Goal: Navigation & Orientation: Find specific page/section

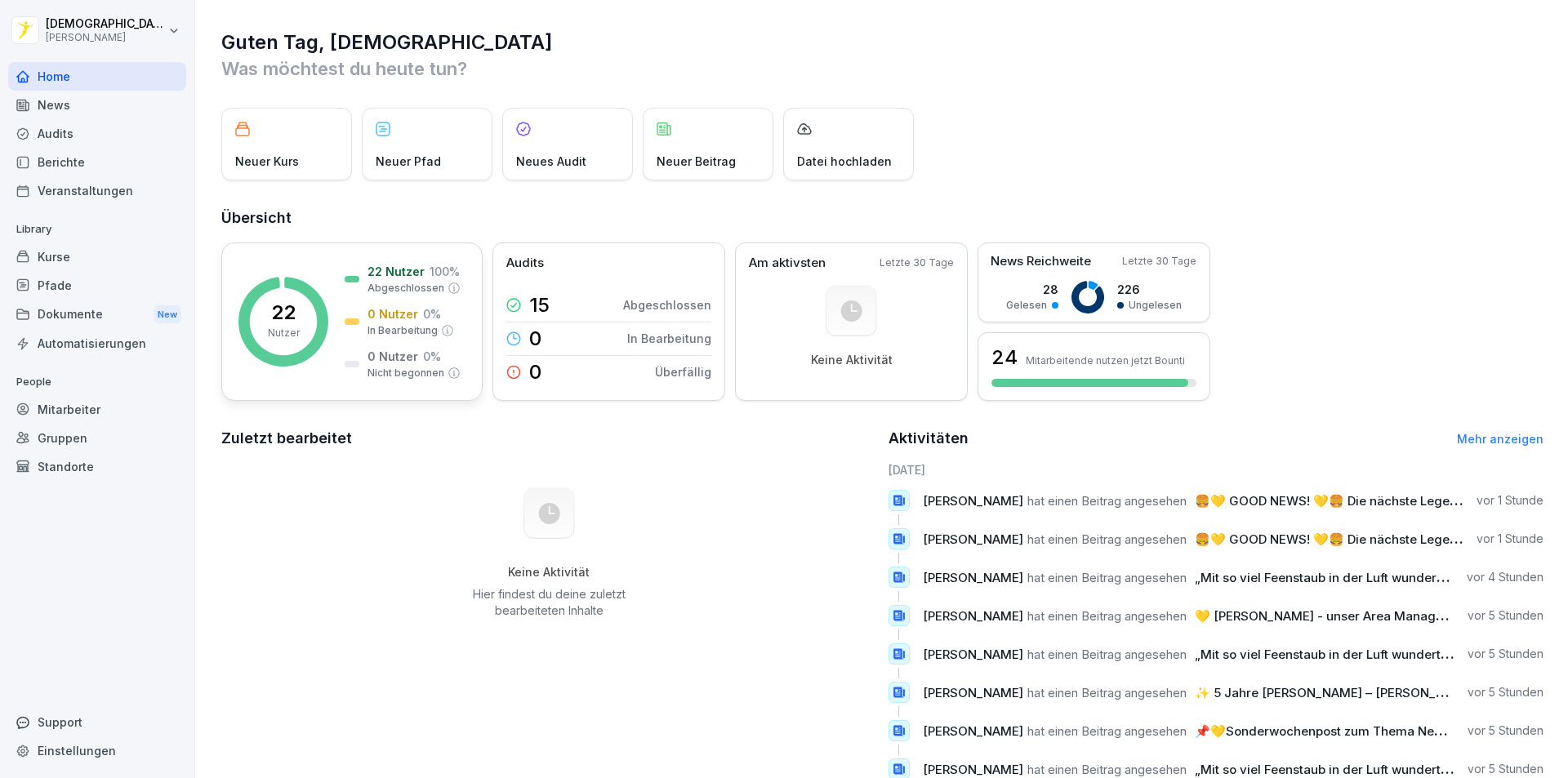
click at [413, 259] on div "22 Nutzer 22 Nutzer 100 % Abgeschlossen 0 Nutzer 0 % In Bearbeitung 0 Nutzer 0 …" at bounding box center [352, 322] width 262 height 158
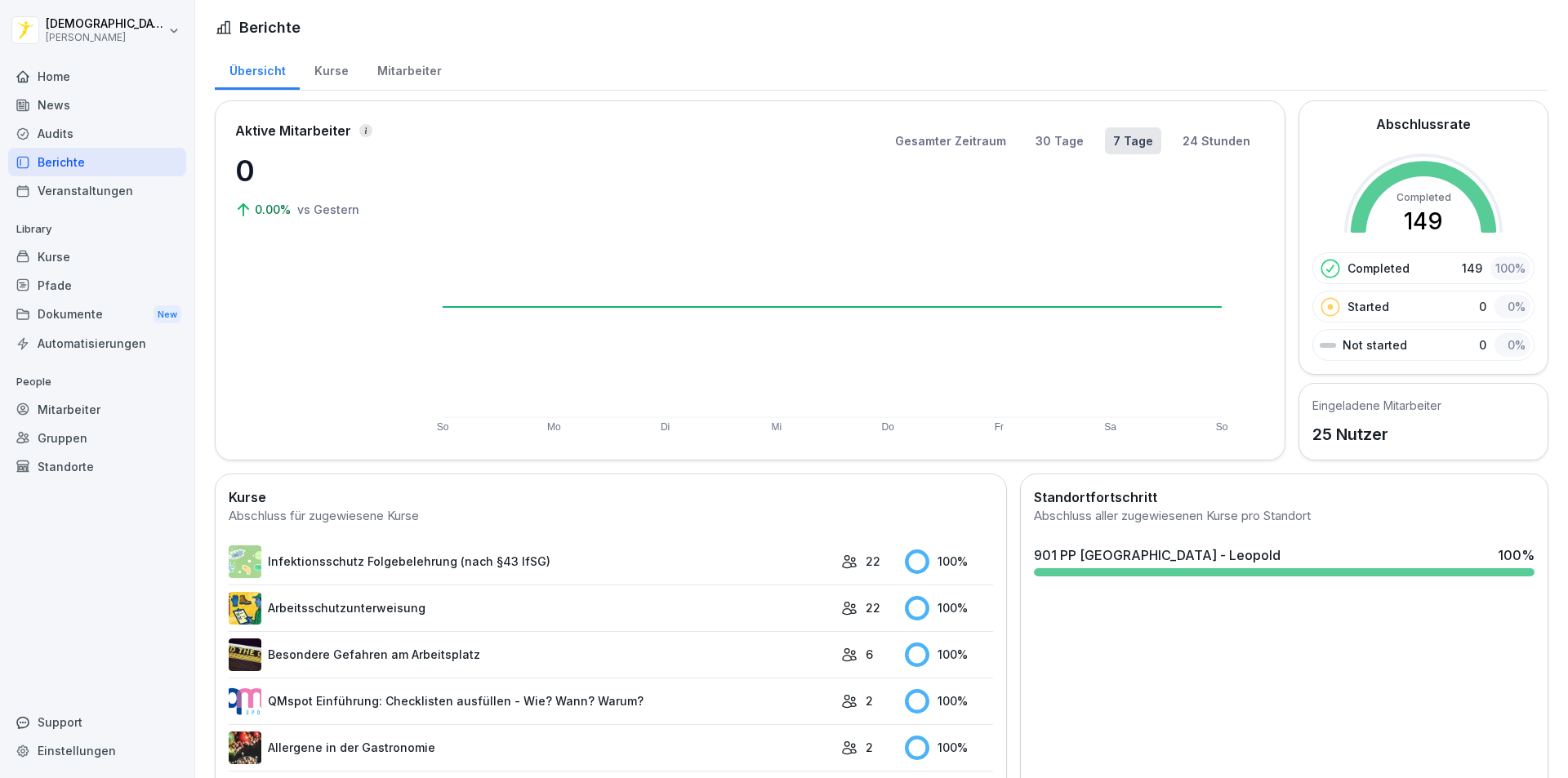
click at [390, 73] on div "Mitarbeiter" at bounding box center [409, 68] width 93 height 41
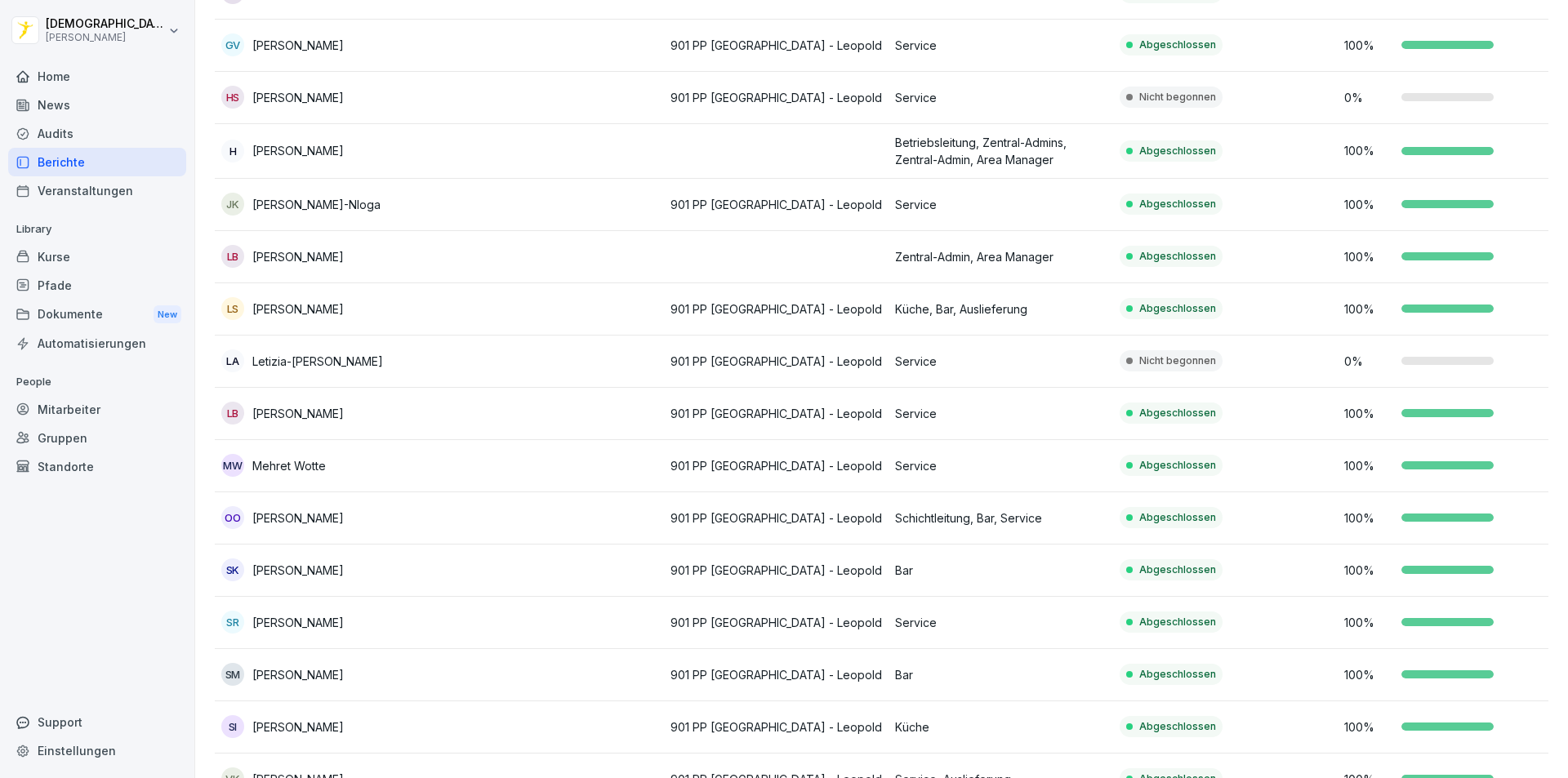
scroll to position [653, 0]
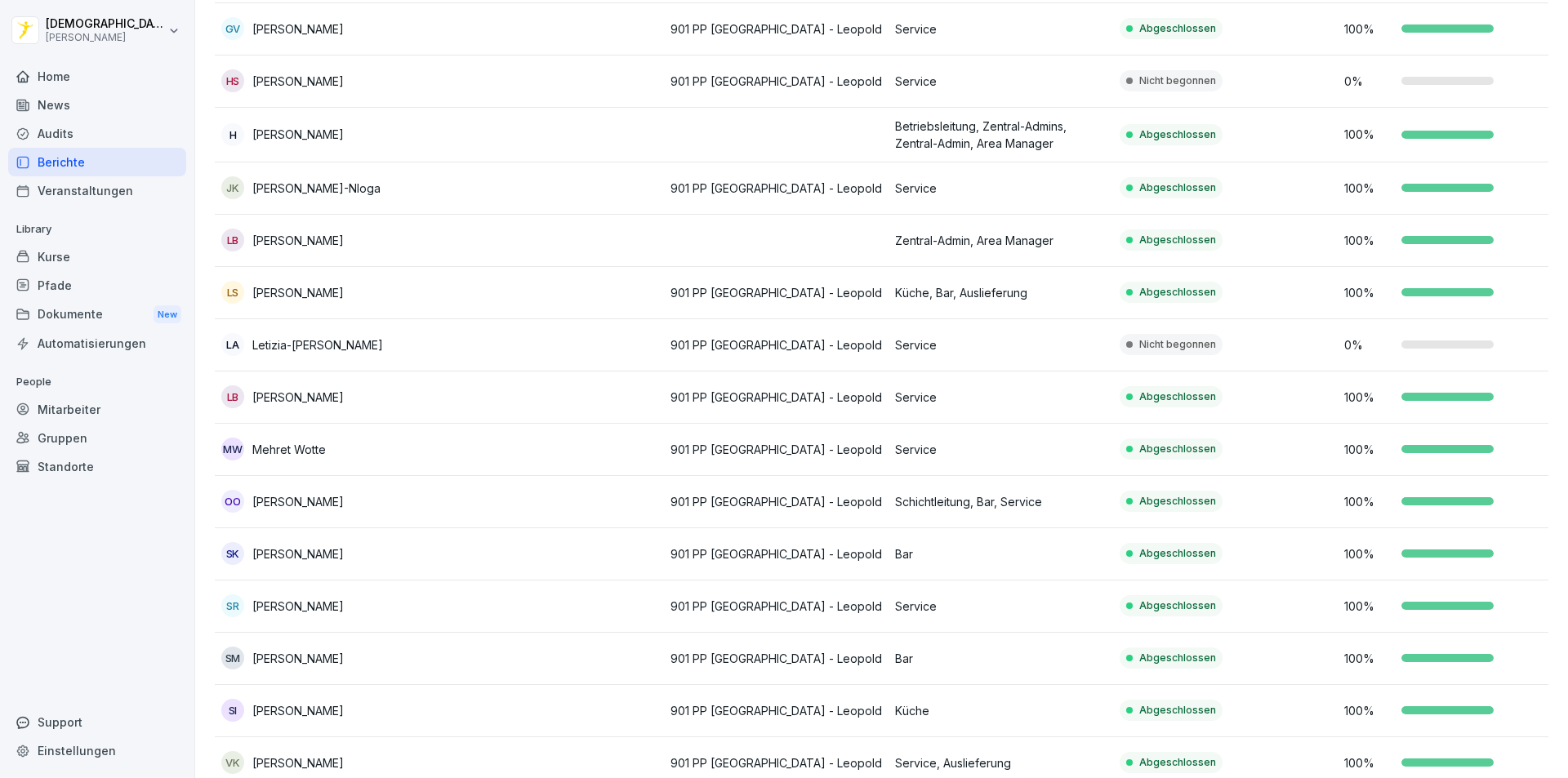
click at [627, 351] on td at bounding box center [551, 345] width 224 height 52
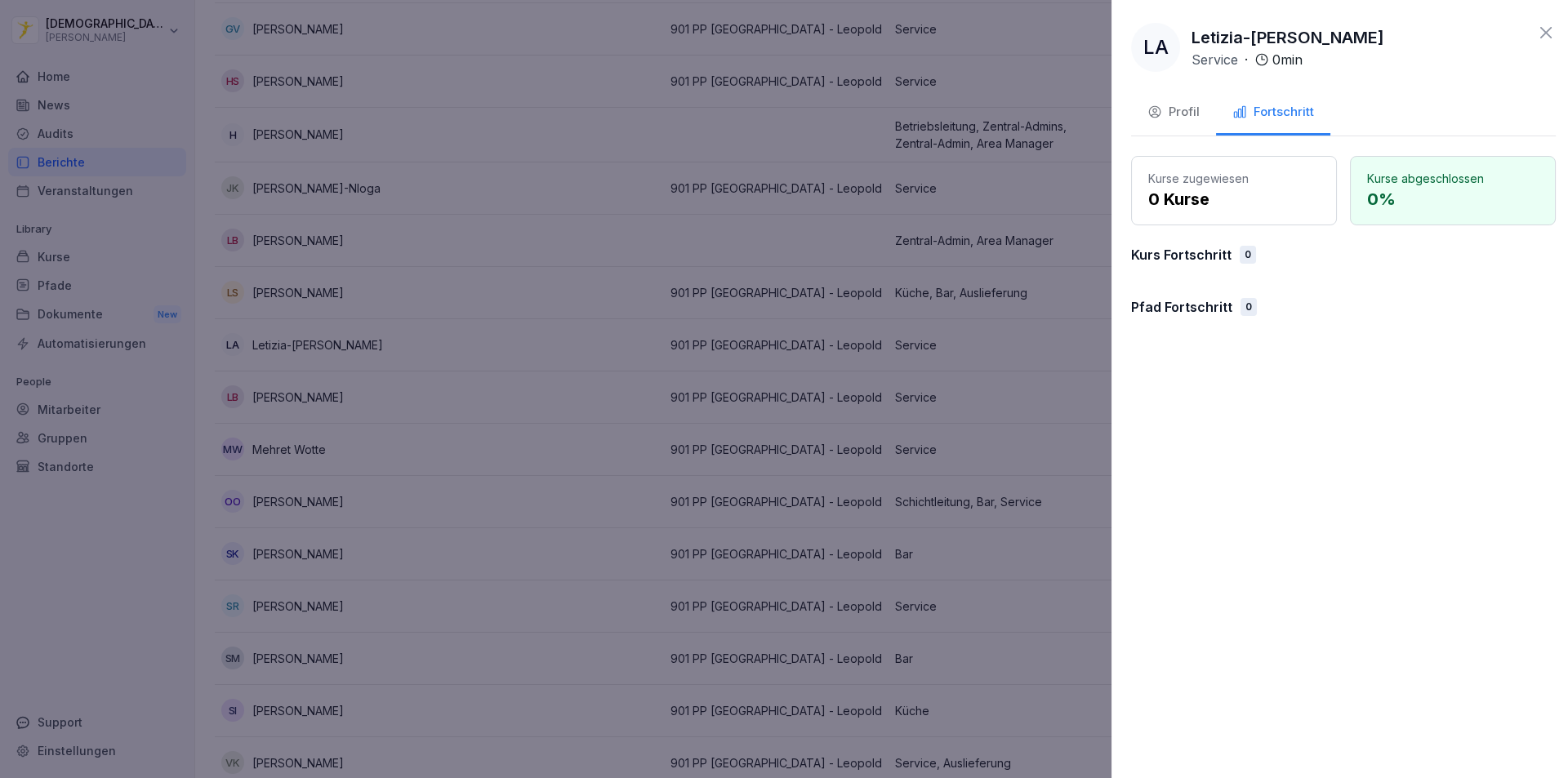
click at [560, 326] on div at bounding box center [784, 389] width 1568 height 778
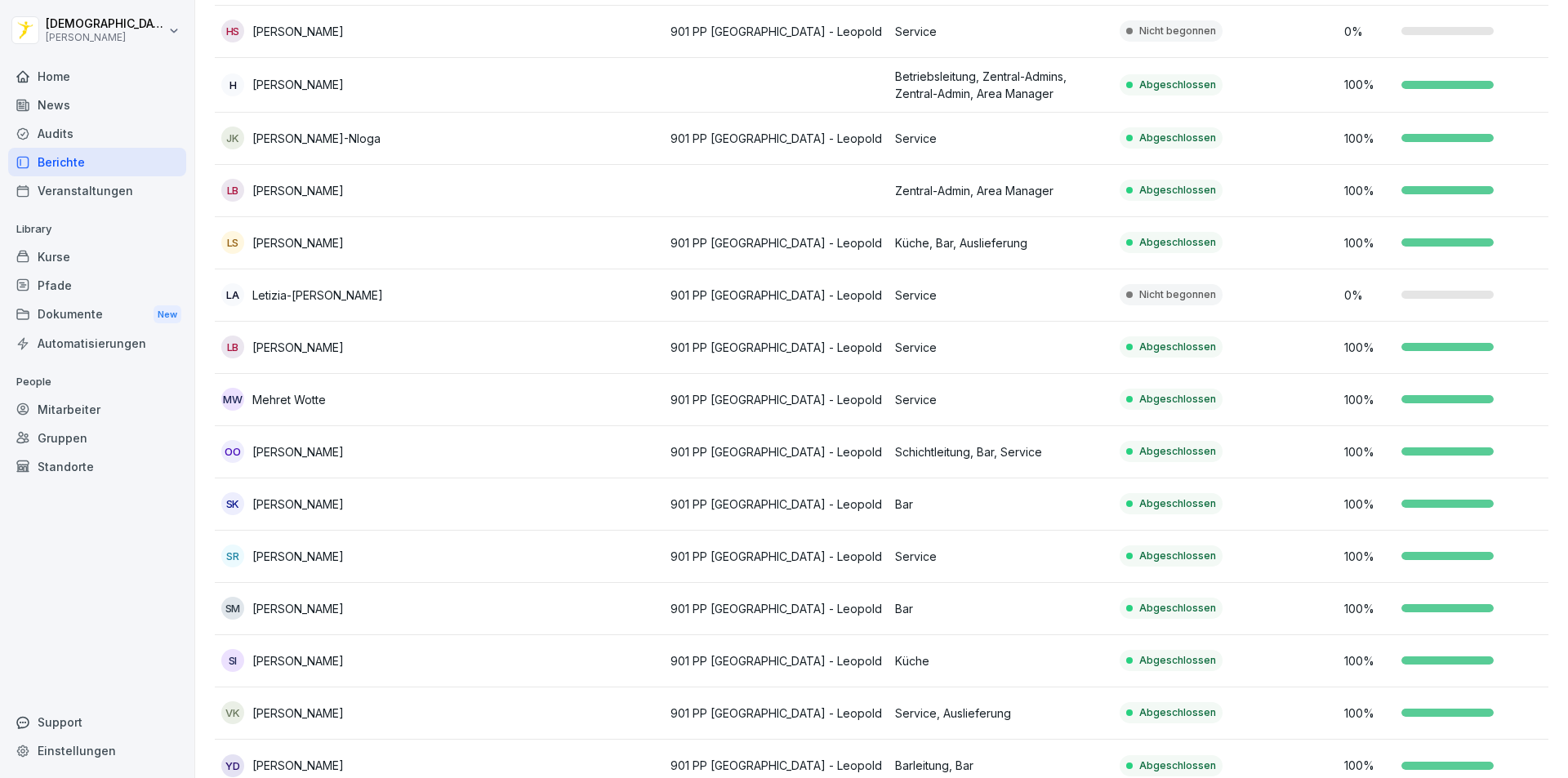
scroll to position [752, 0]
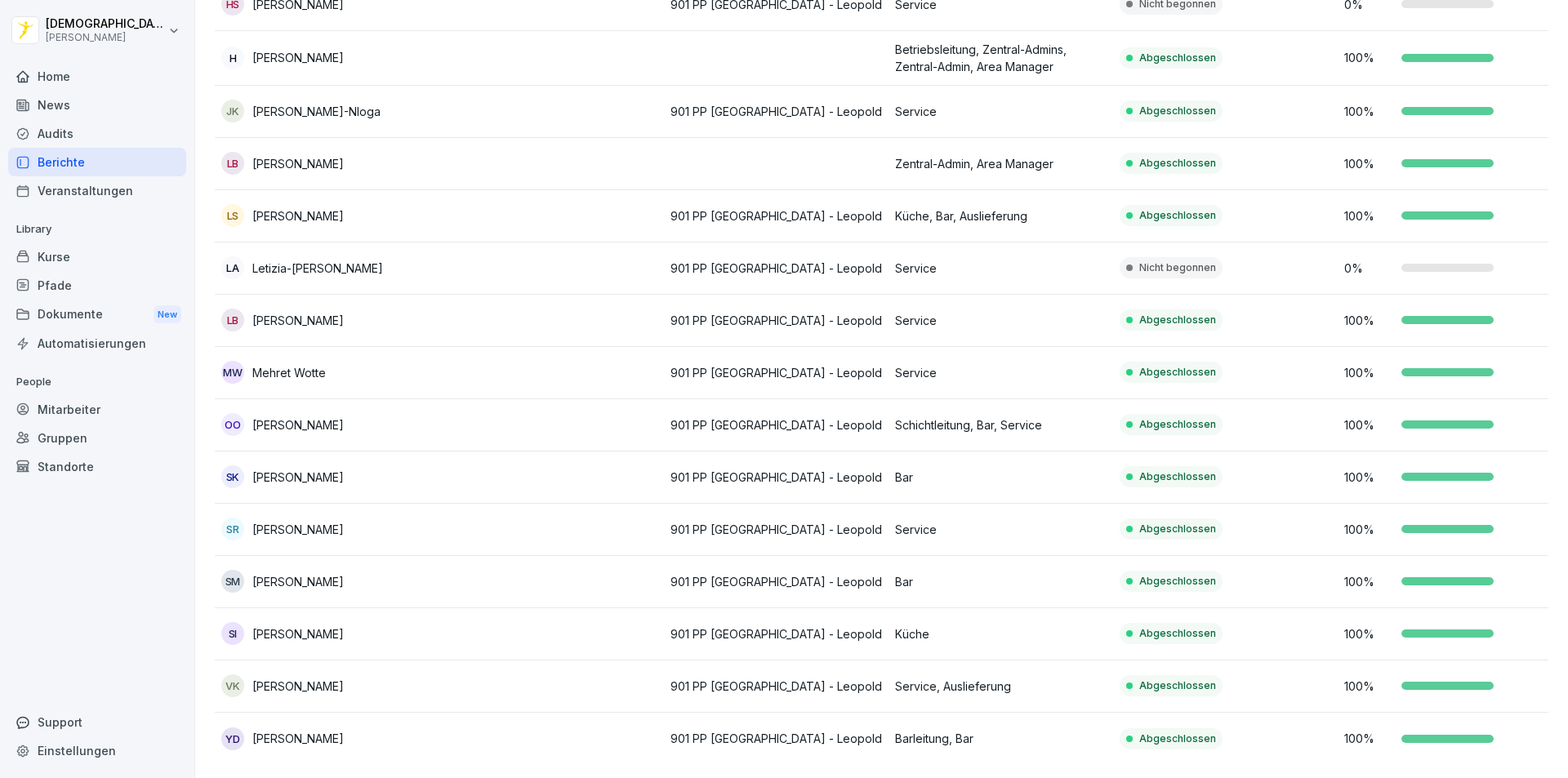
click at [94, 105] on div "News" at bounding box center [97, 105] width 178 height 29
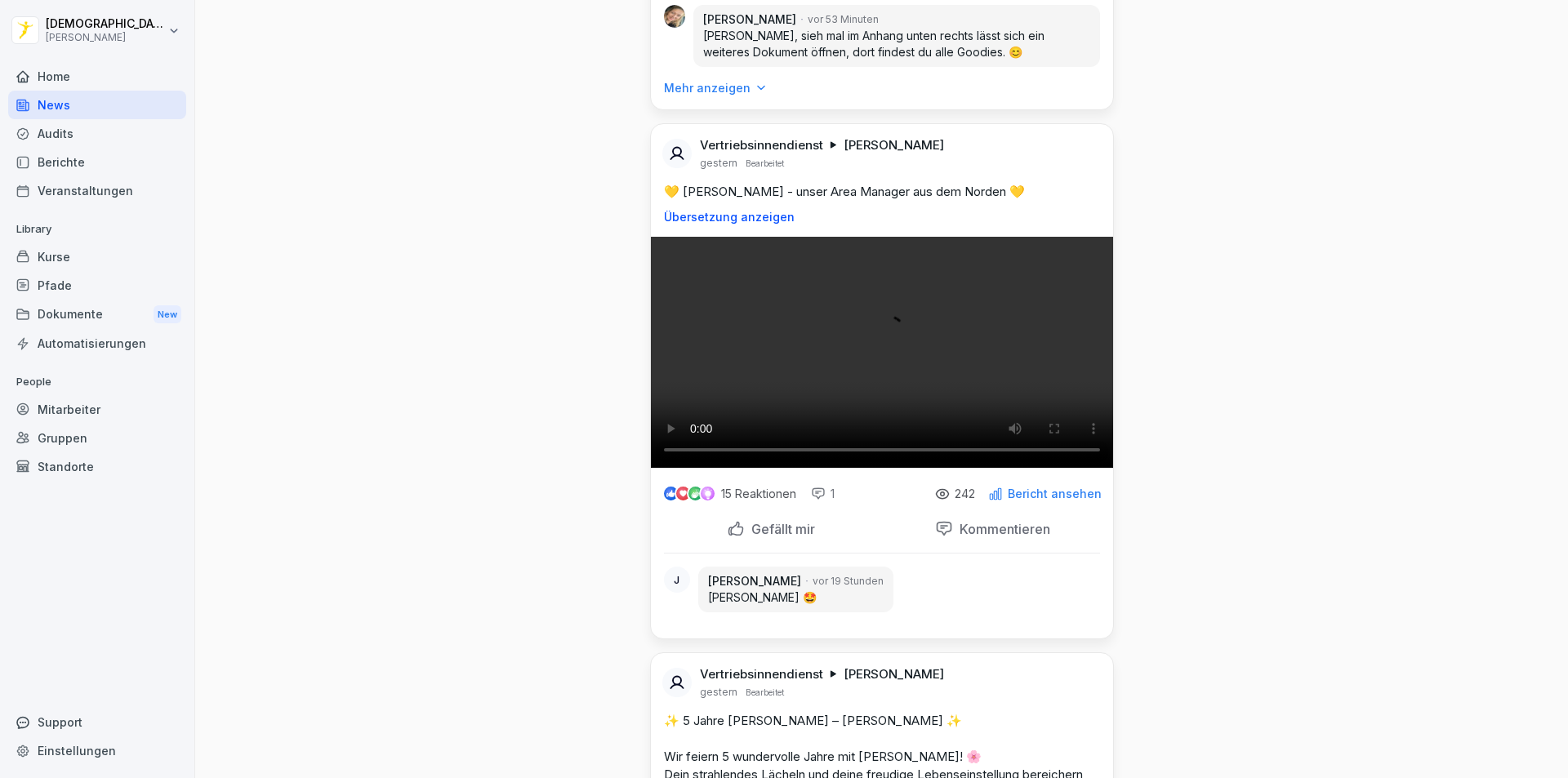
scroll to position [1633, 0]
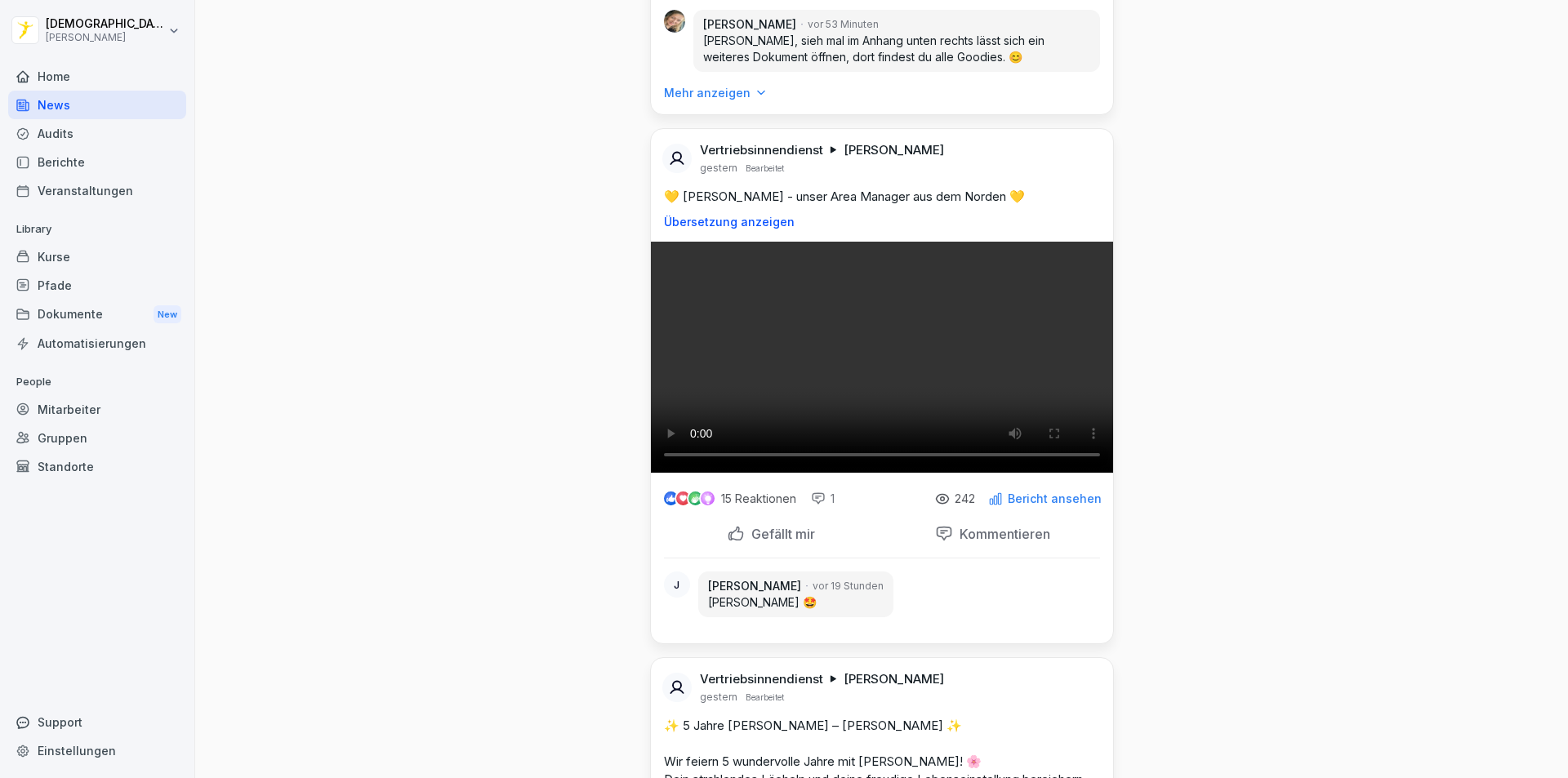
scroll to position [1714, 0]
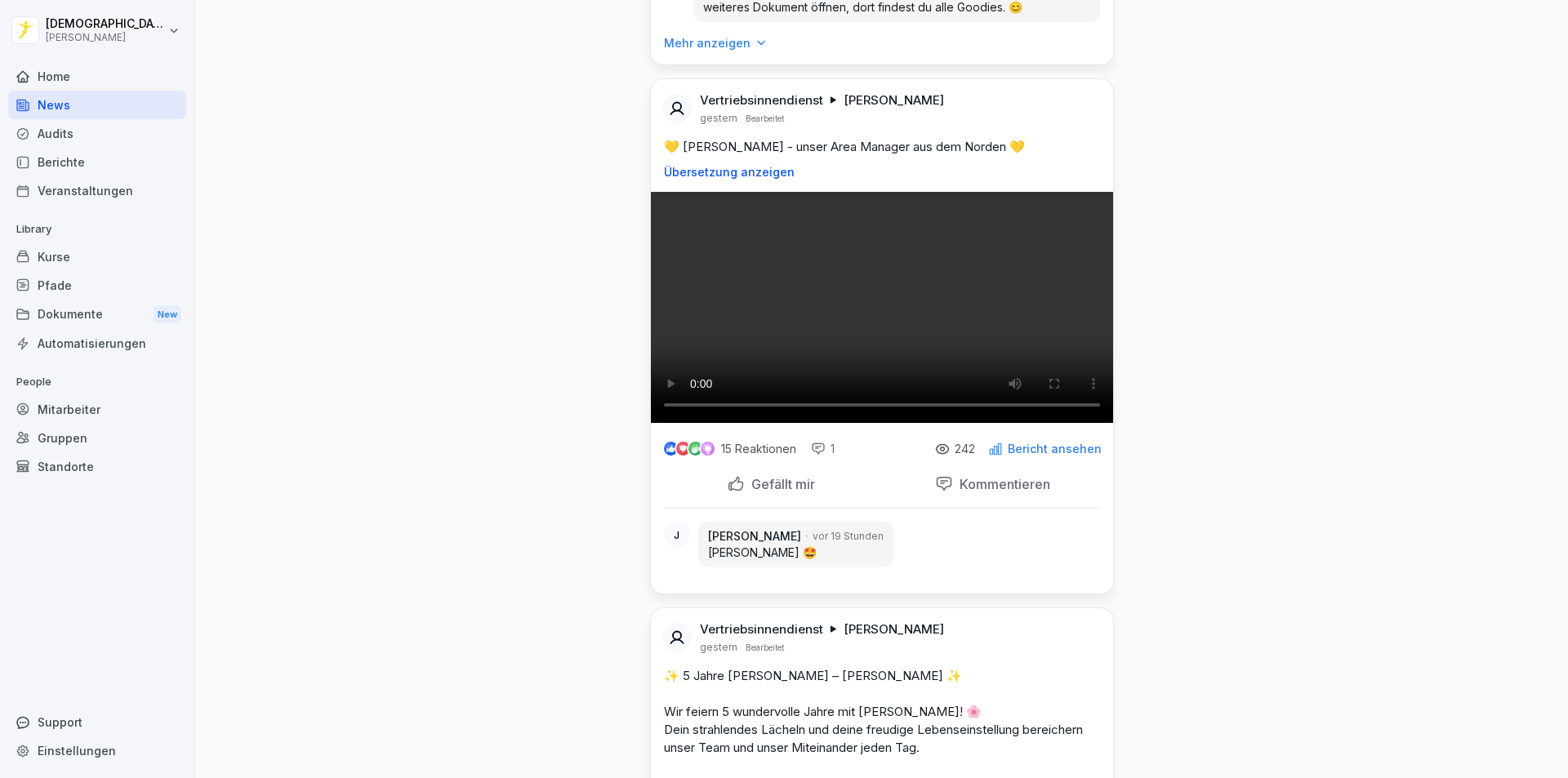
click at [739, 51] on div "Mehr anzeigen" at bounding box center [715, 44] width 103 height 17
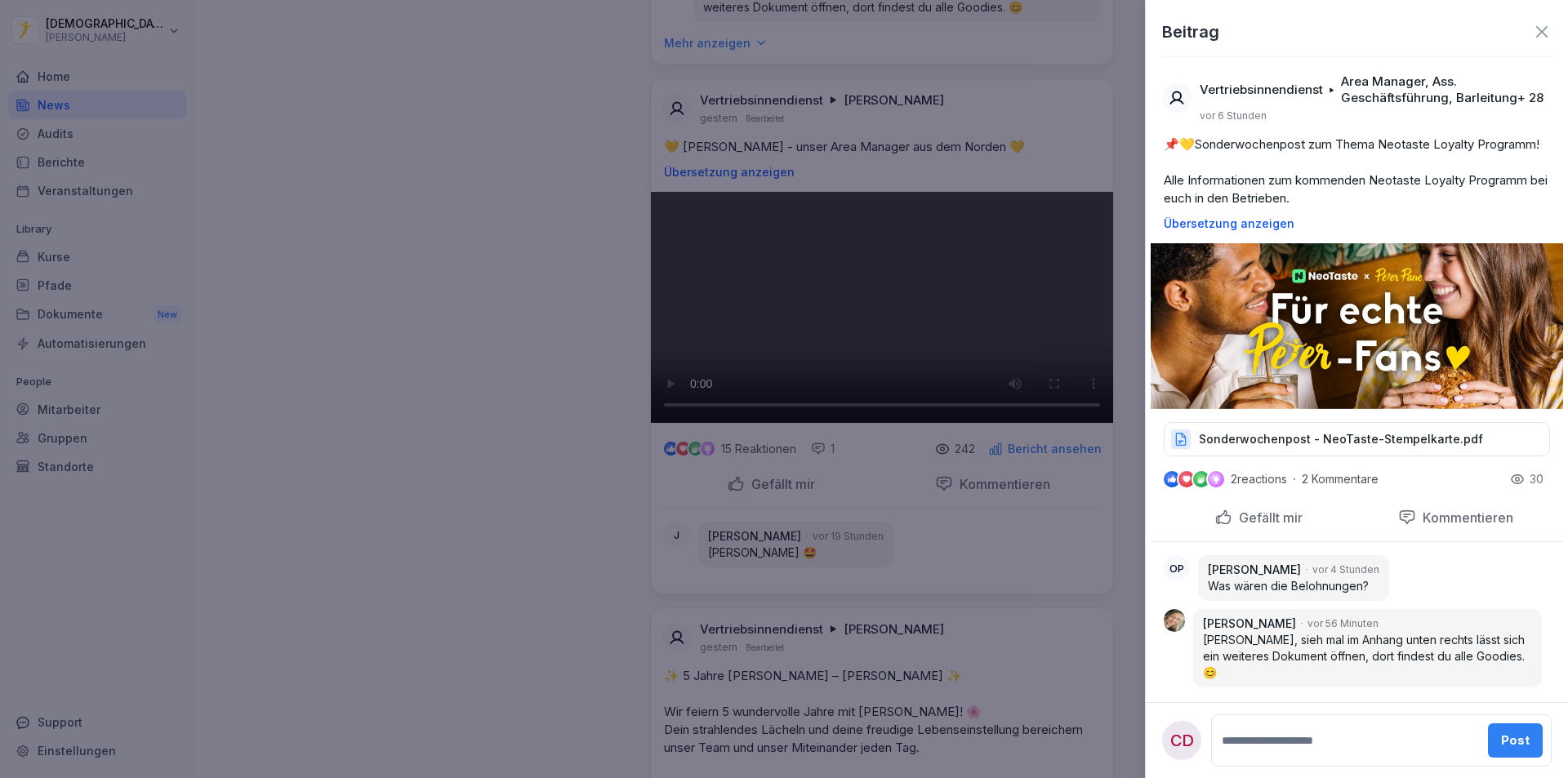
click at [526, 469] on div at bounding box center [784, 389] width 1568 height 778
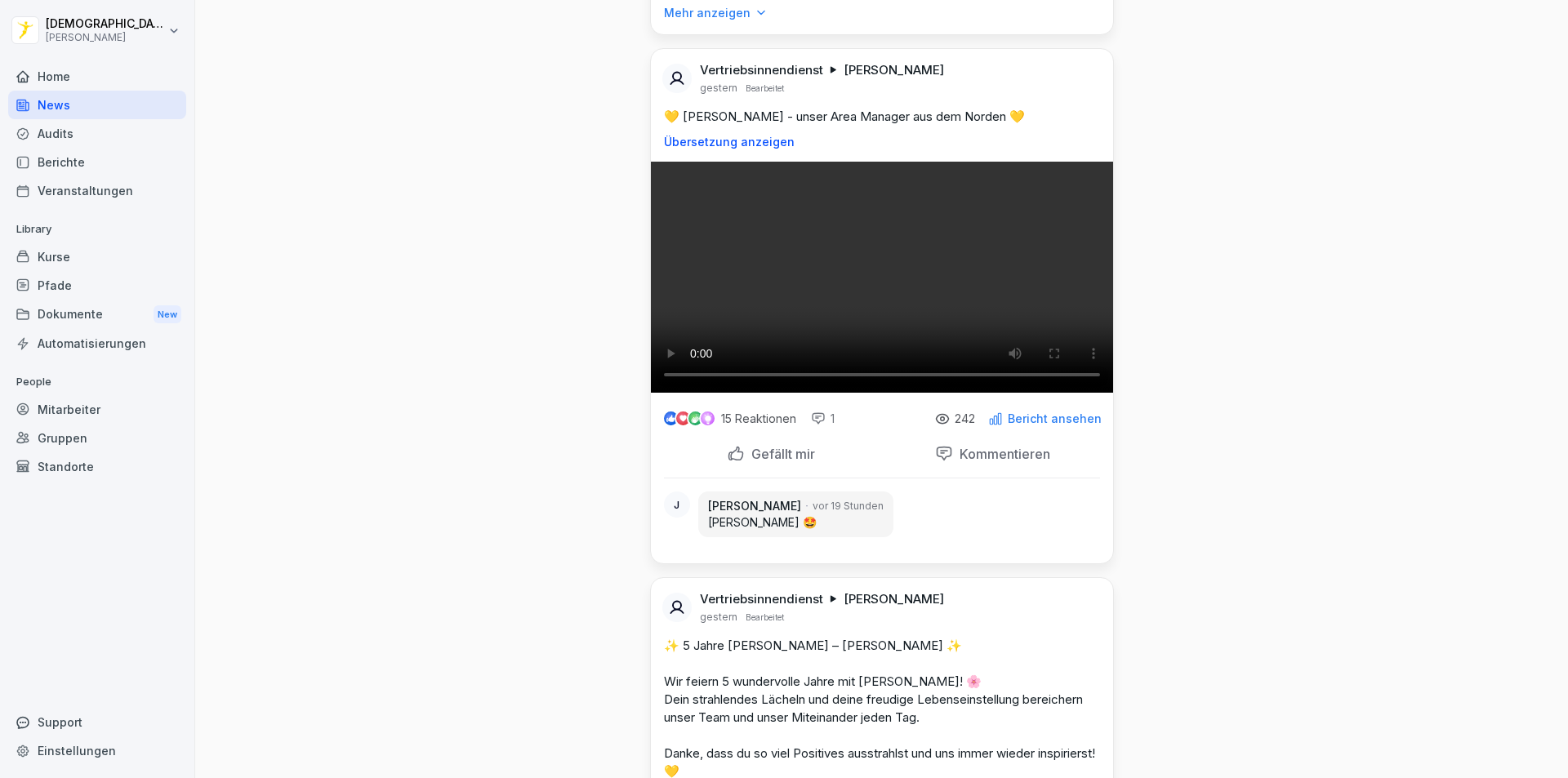
scroll to position [1469, 0]
